Goal: Book appointment/travel/reservation

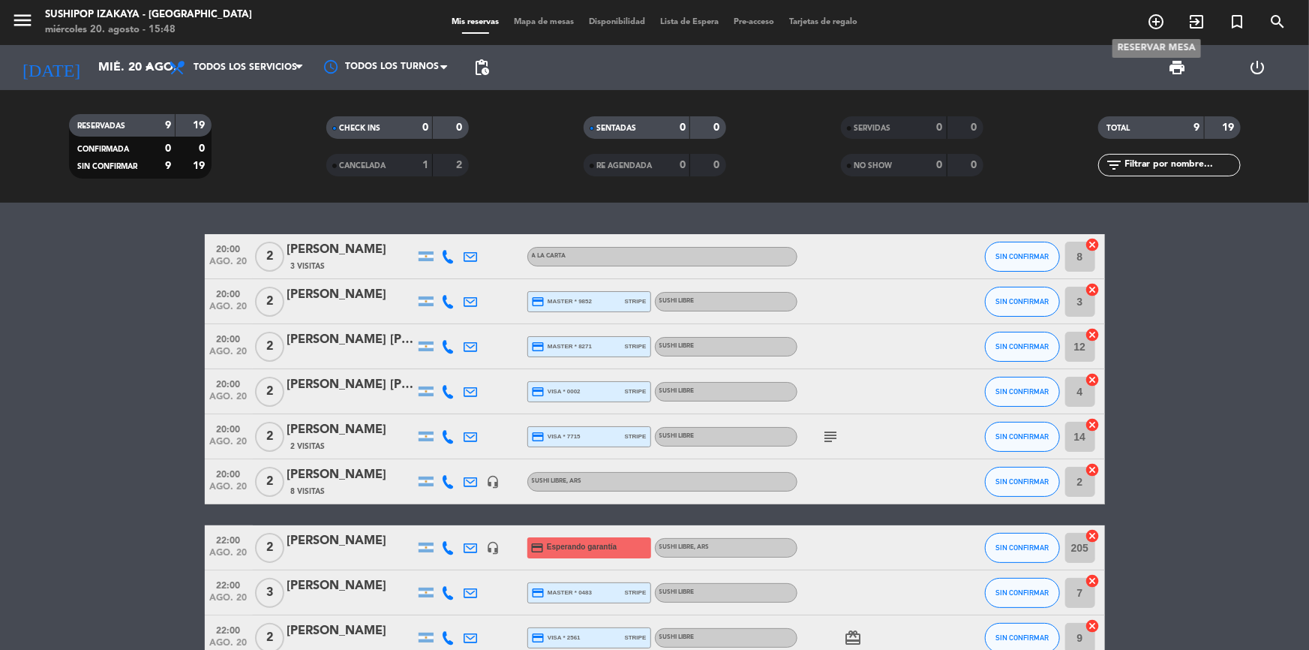
click at [1158, 21] on icon "add_circle_outline" at bounding box center [1156, 22] width 18 height 18
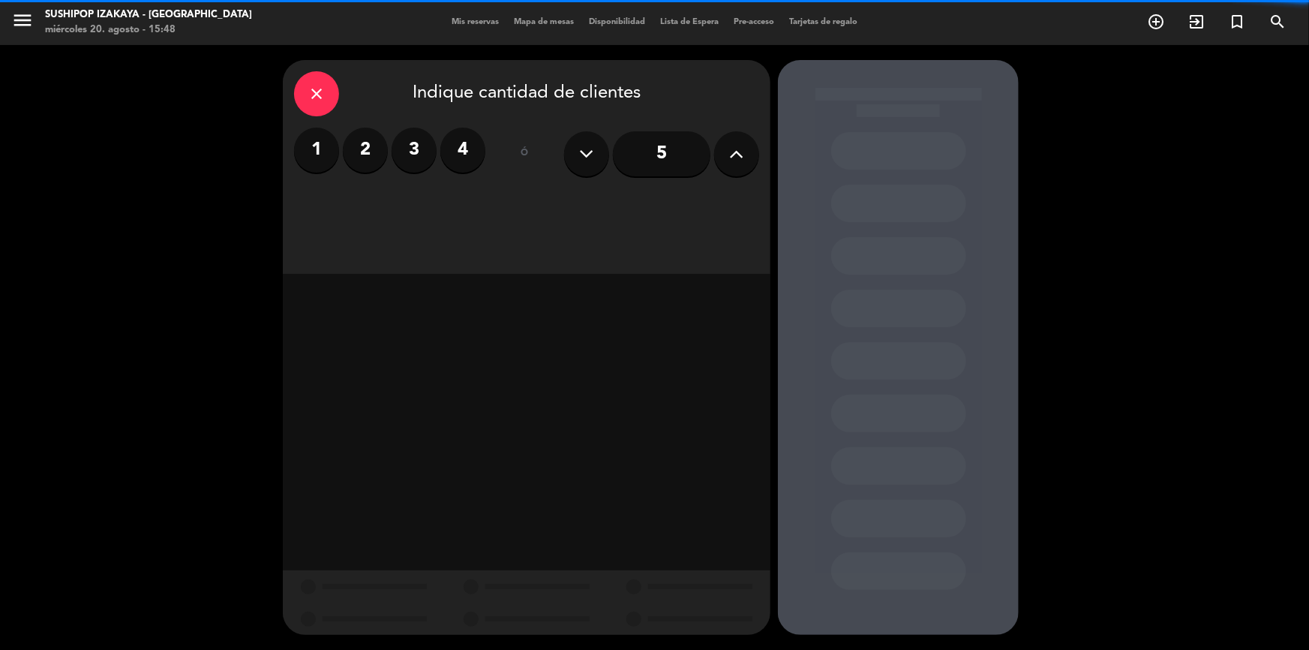
click at [427, 146] on label "3" at bounding box center [414, 150] width 45 height 45
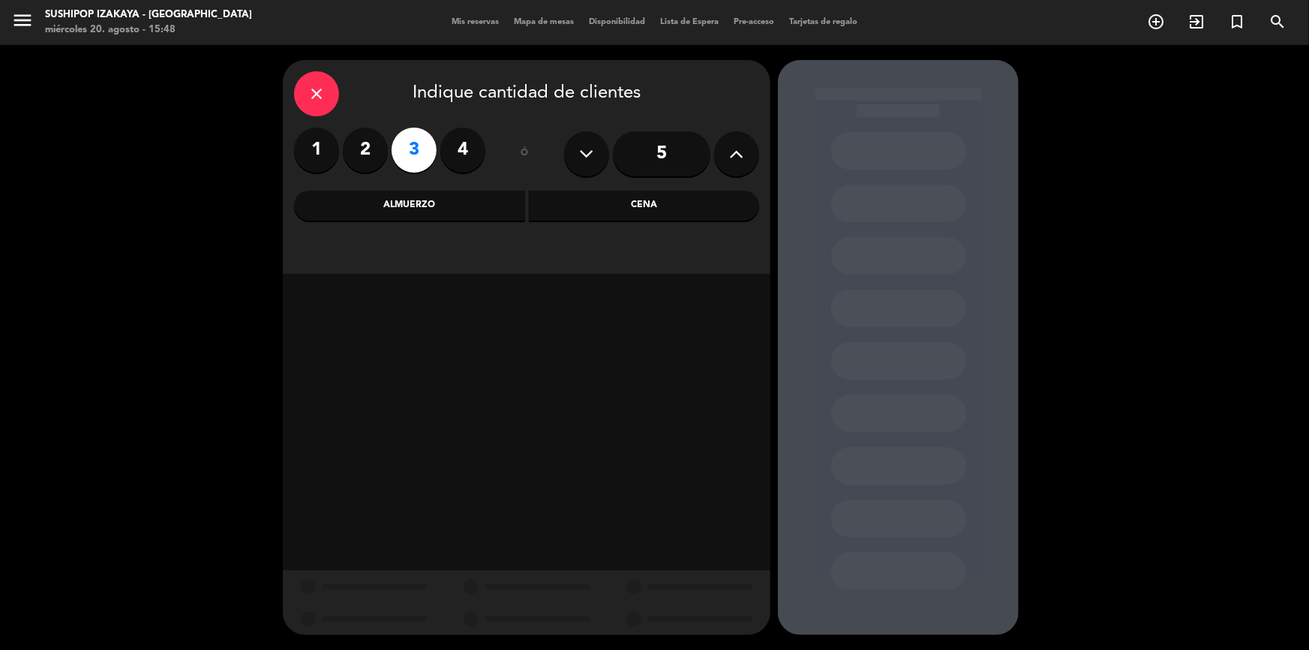
click at [712, 206] on div "Cena" at bounding box center [644, 206] width 231 height 30
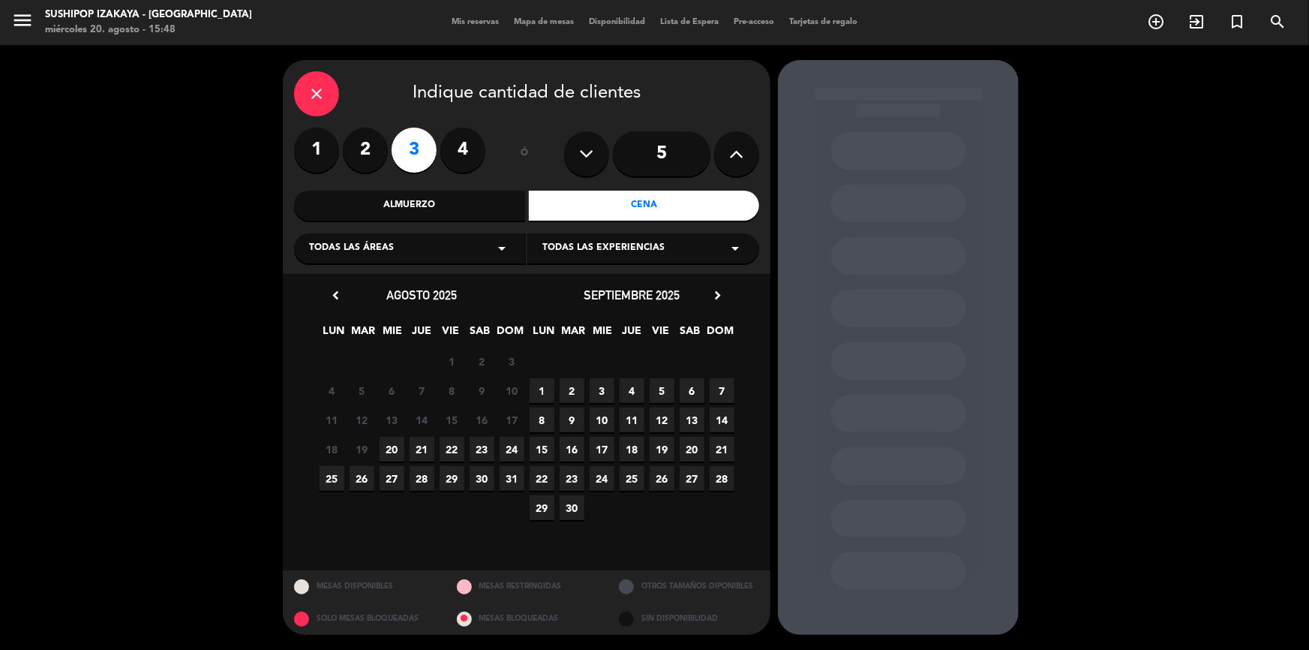
click at [675, 248] on div "Todas las experiencias arrow_drop_down" at bounding box center [643, 248] width 232 height 30
click at [573, 311] on div "SUSHI LIBRE" at bounding box center [643, 307] width 202 height 15
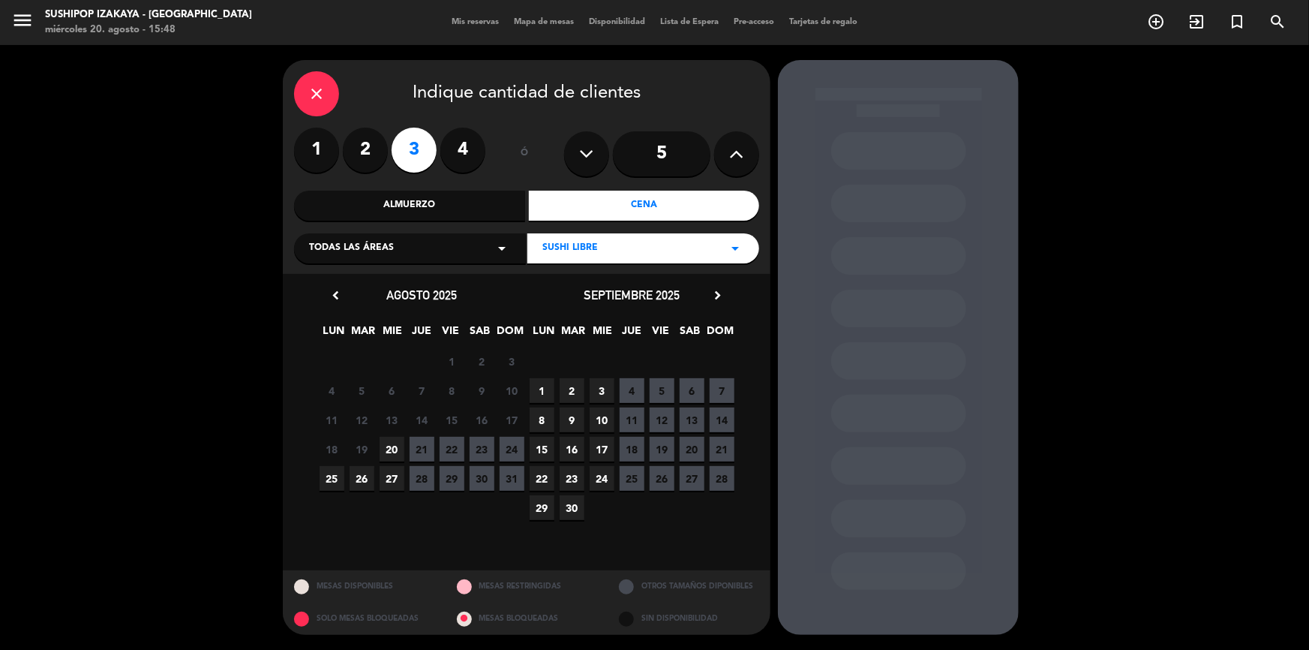
click at [332, 482] on span "25" at bounding box center [332, 478] width 25 height 25
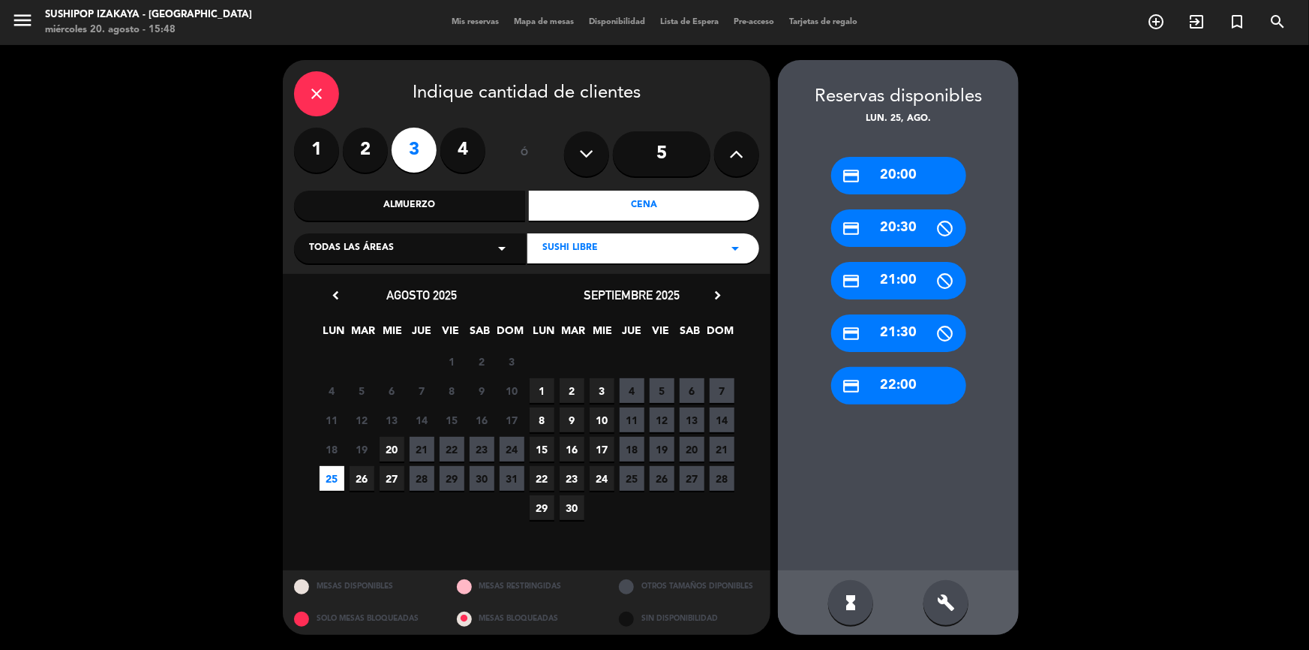
click at [877, 383] on div "credit_card 22:00" at bounding box center [898, 386] width 135 height 38
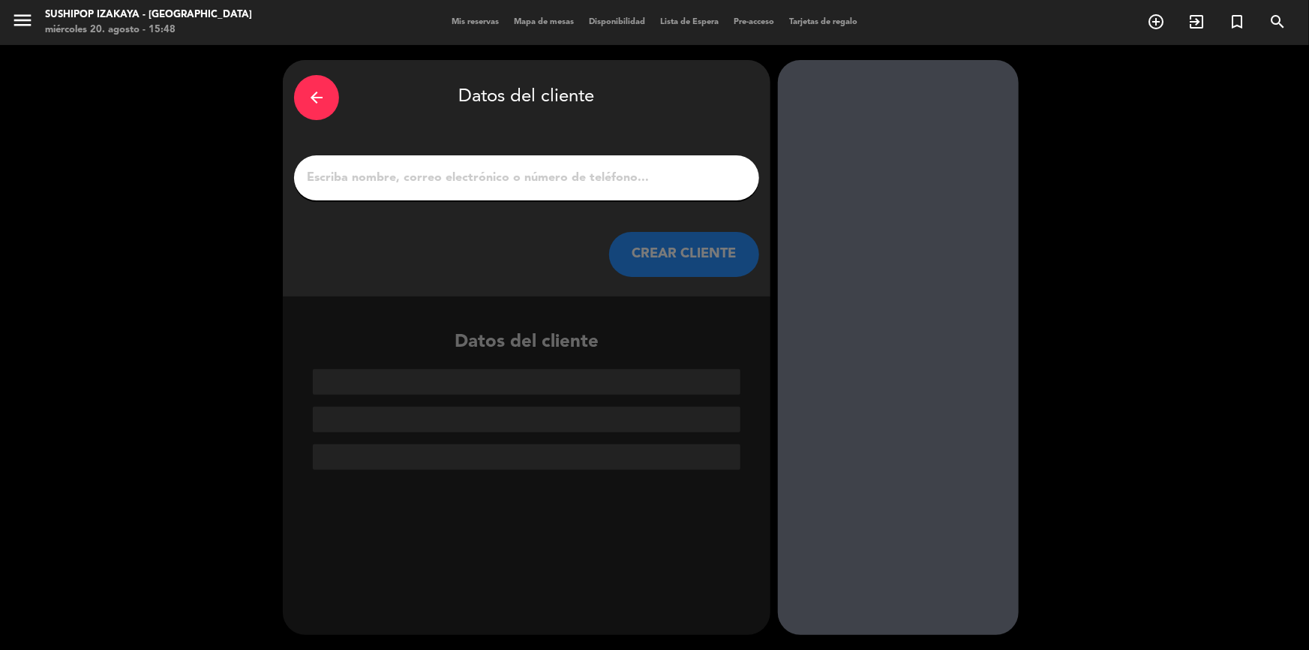
click at [442, 189] on div at bounding box center [526, 177] width 465 height 45
click at [456, 172] on input "1" at bounding box center [526, 177] width 443 height 21
type input "d"
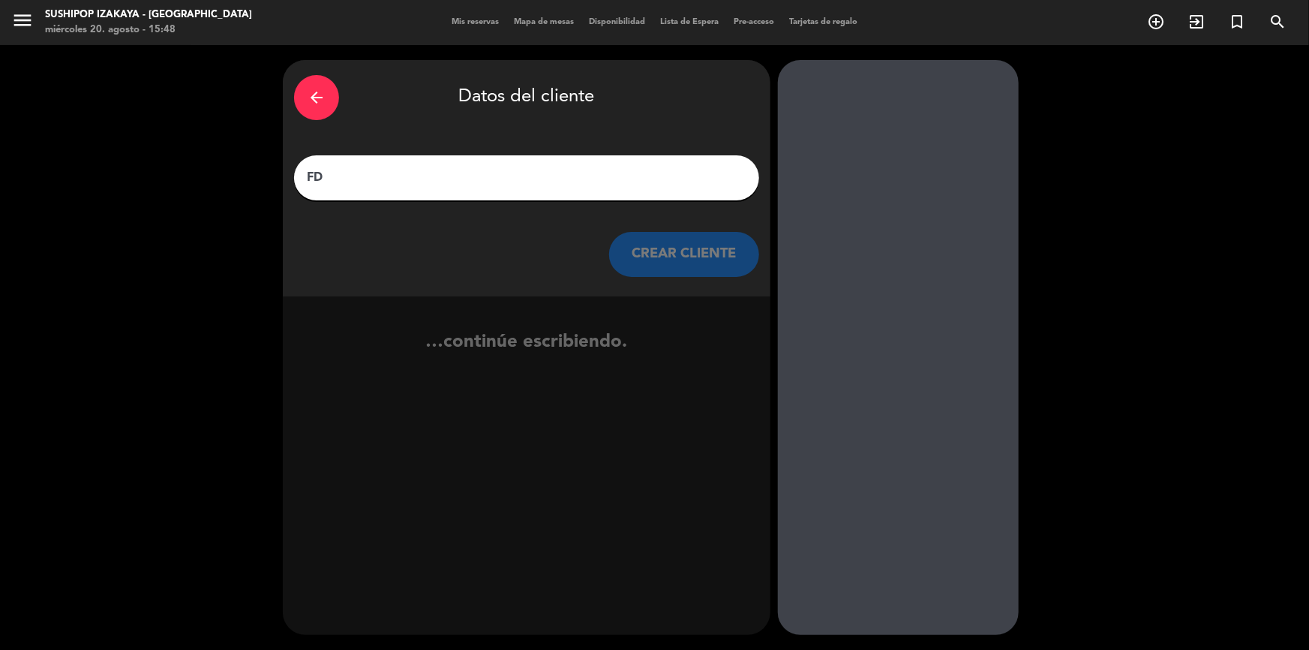
type input "F"
type input "[PERSON_NAME]"
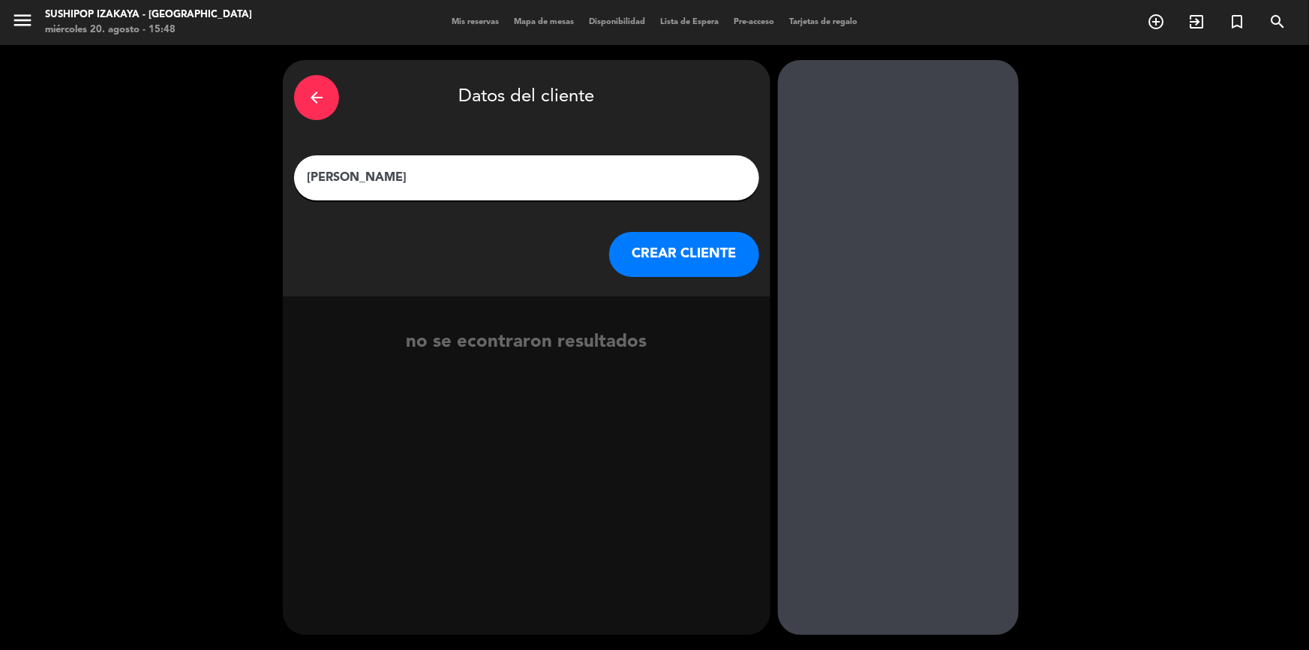
click at [623, 261] on button "CREAR CLIENTE" at bounding box center [684, 254] width 150 height 45
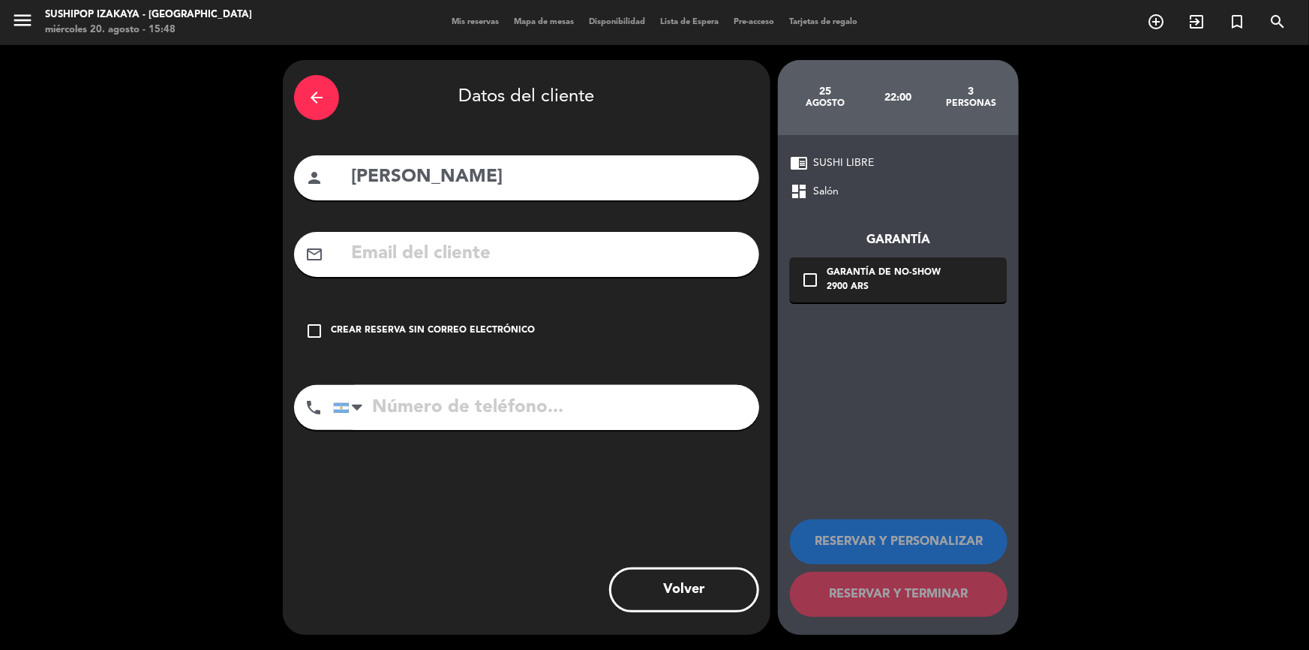
click at [485, 239] on input "text" at bounding box center [549, 254] width 398 height 31
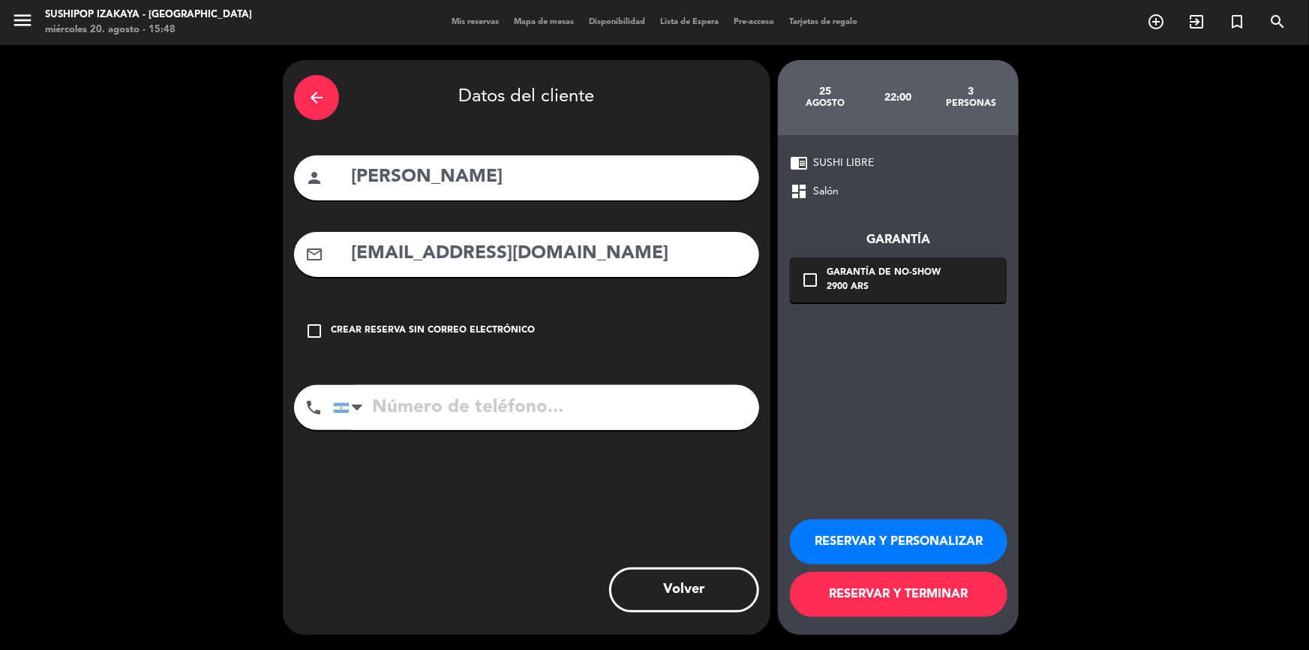
type input "[EMAIL_ADDRESS][DOMAIN_NAME]"
click at [414, 416] on input "tel" at bounding box center [546, 407] width 426 height 45
type input "2314620398"
click at [831, 593] on button "RESERVAR Y TERMINAR" at bounding box center [899, 594] width 218 height 45
